Goal: Information Seeking & Learning: Learn about a topic

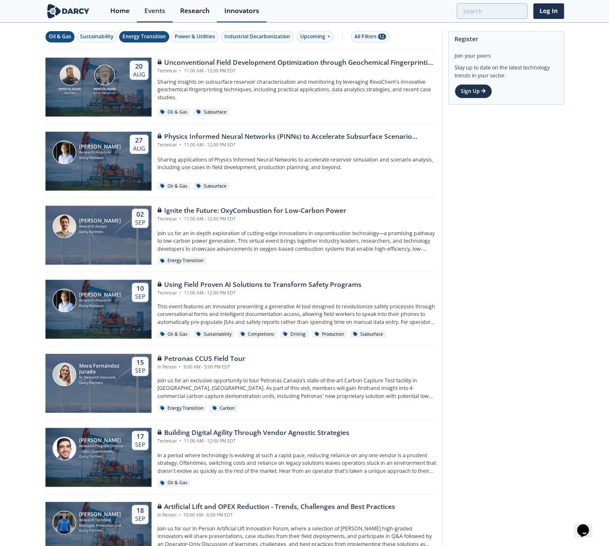
click at [250, 13] on div "Innovators" at bounding box center [241, 11] width 35 height 7
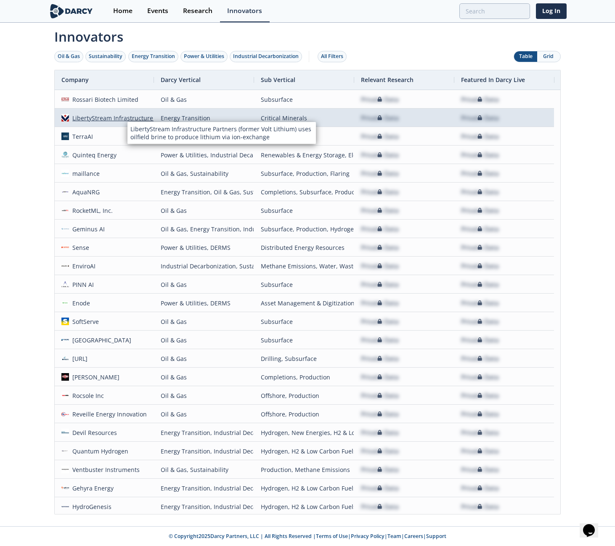
click at [122, 117] on div "LibertyStream Infrastructure Partners (former Volt Lithium)" at bounding box center [154, 118] width 170 height 18
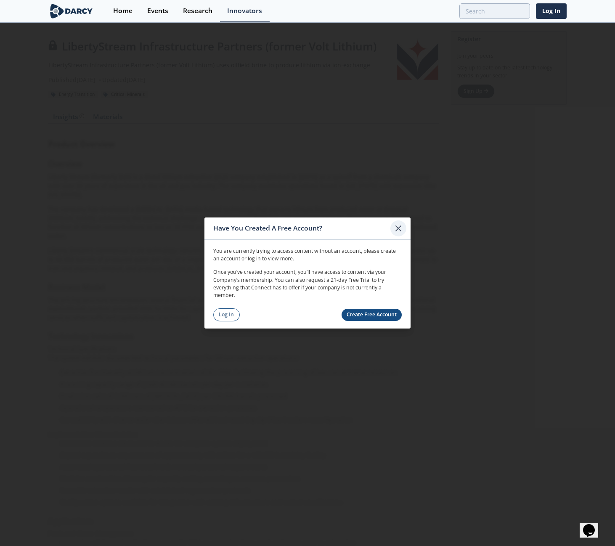
click at [399, 231] on icon at bounding box center [399, 228] width 10 height 10
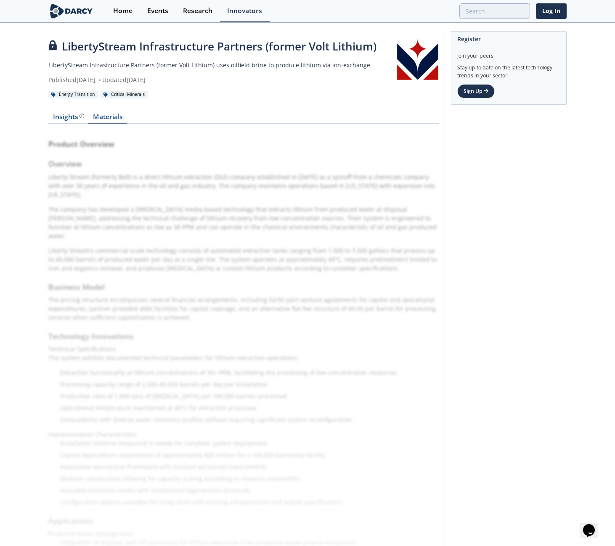
click at [114, 115] on link "Materials" at bounding box center [107, 119] width 39 height 10
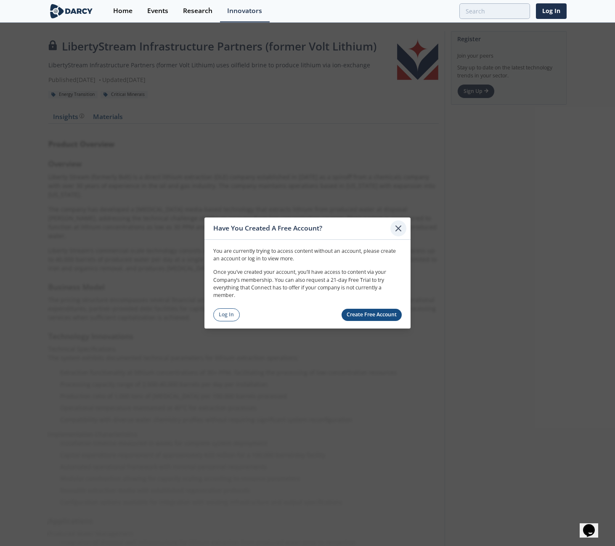
click at [400, 229] on icon at bounding box center [399, 228] width 10 height 10
